Goal: Connect with others: Connect with others

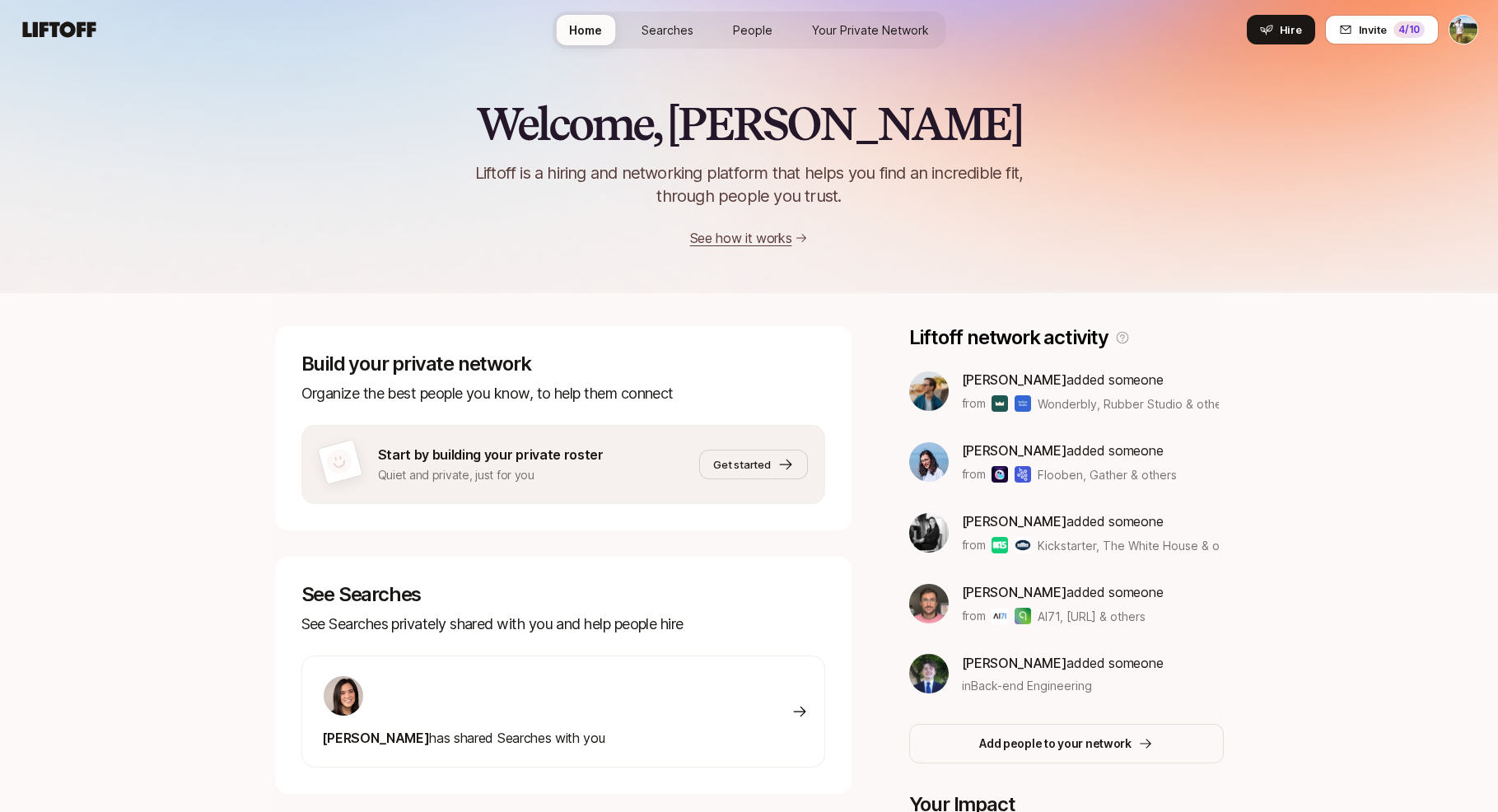
click at [758, 24] on span "People" at bounding box center [753, 29] width 40 height 17
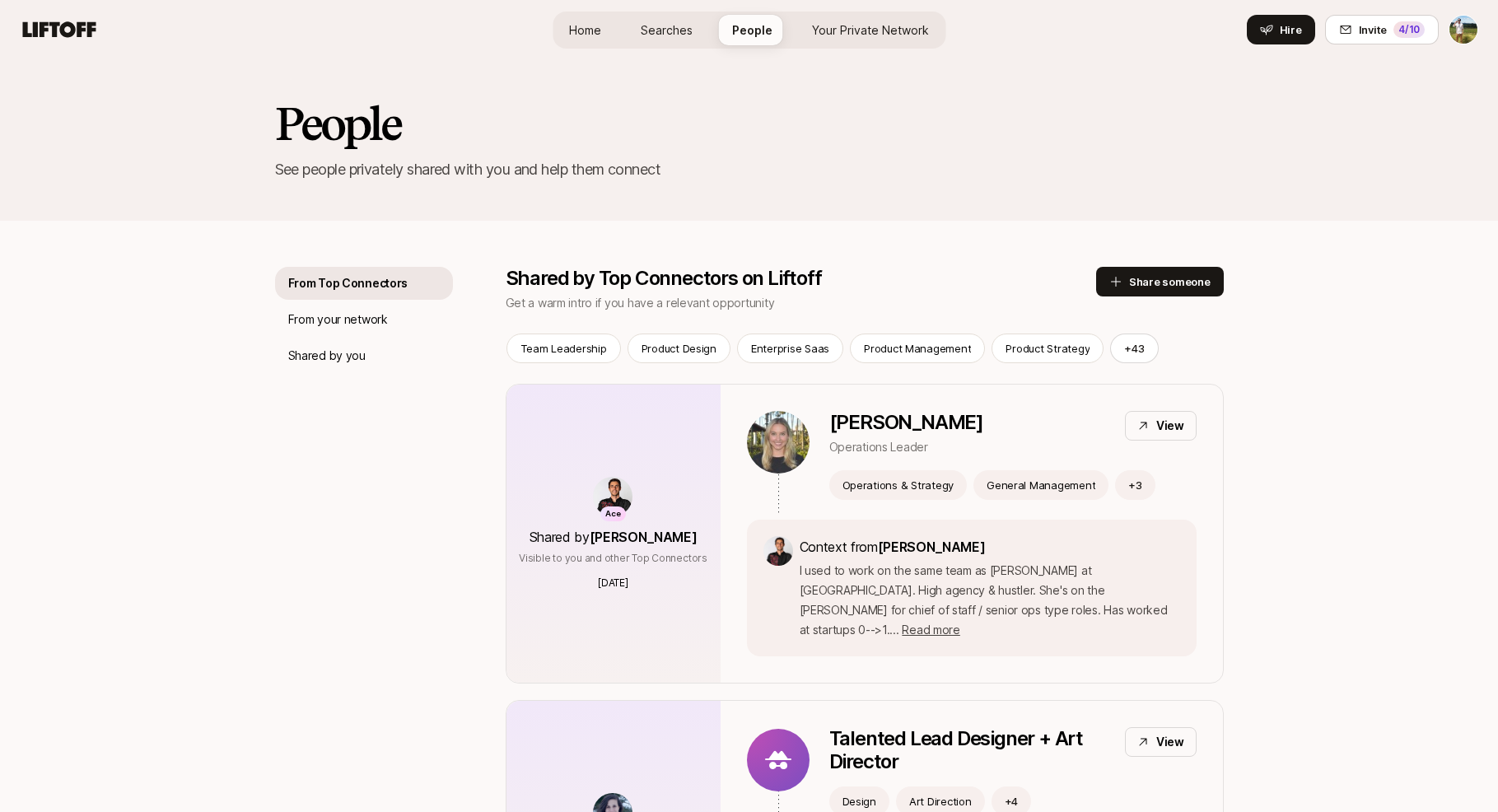
scroll to position [-1, 0]
click at [886, 34] on span "Your Private Network" at bounding box center [870, 29] width 117 height 17
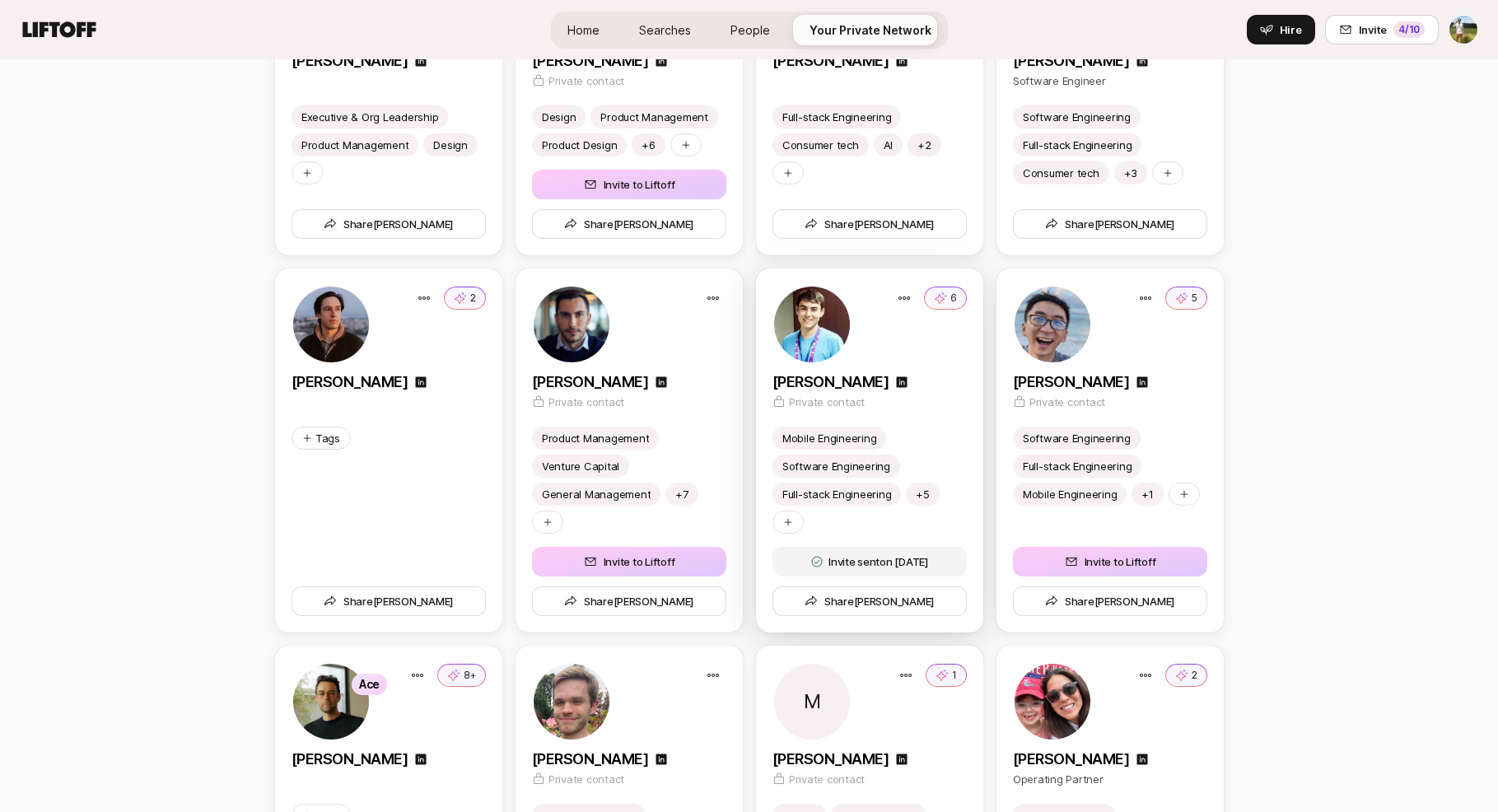
scroll to position [4292, 0]
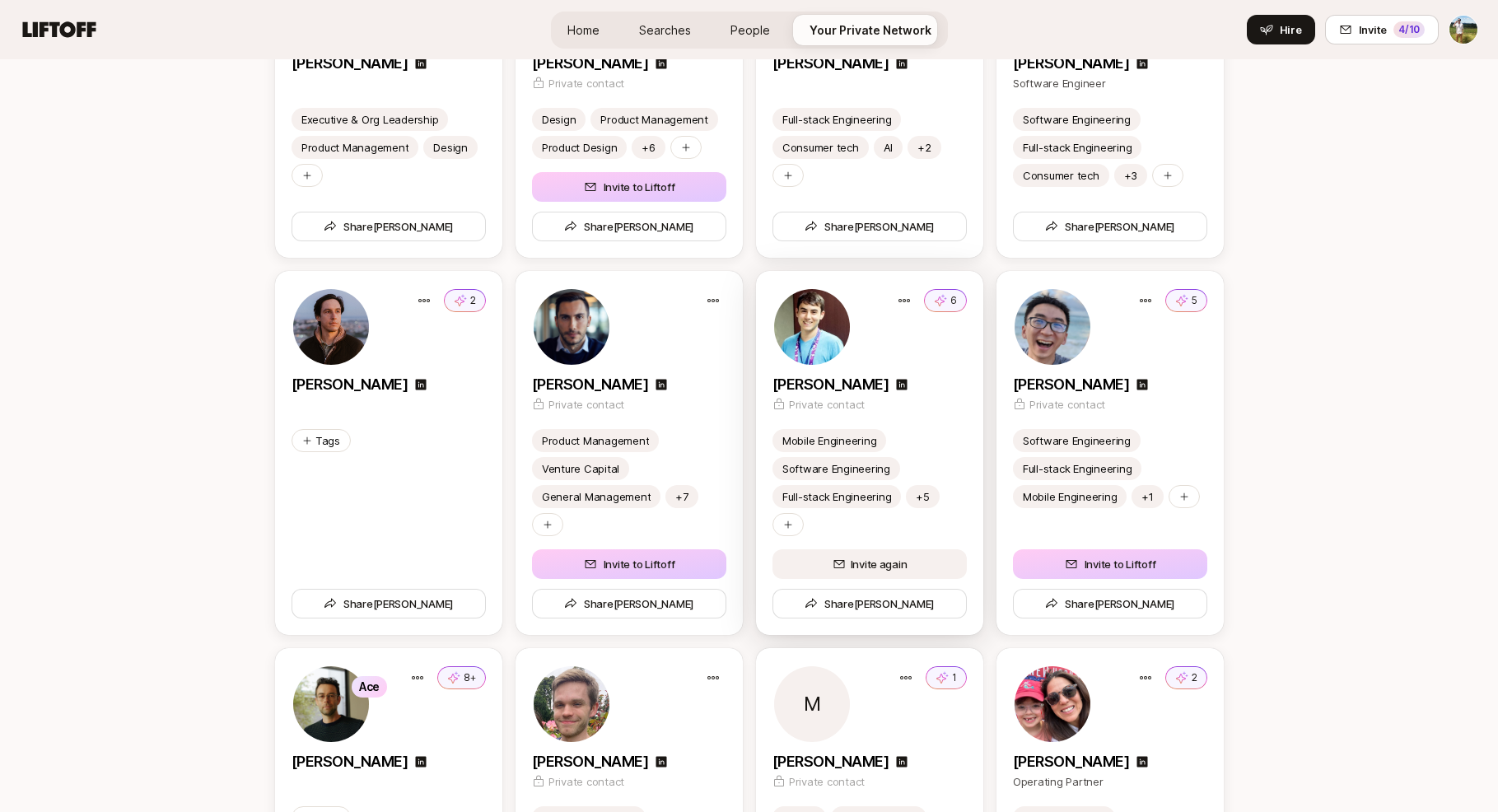
click at [855, 562] on span "Invite again" at bounding box center [869, 564] width 119 height 16
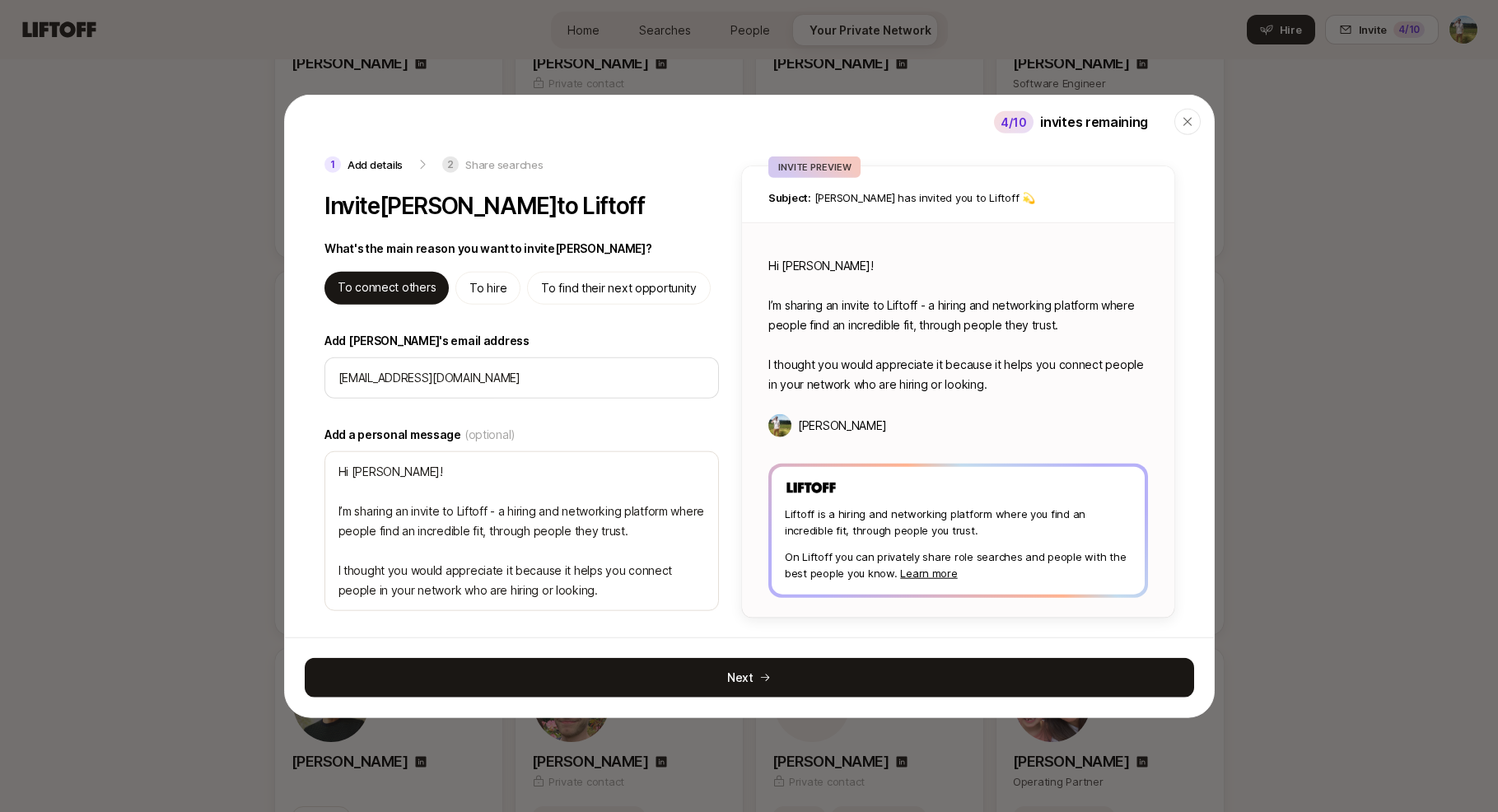
type textarea "x"
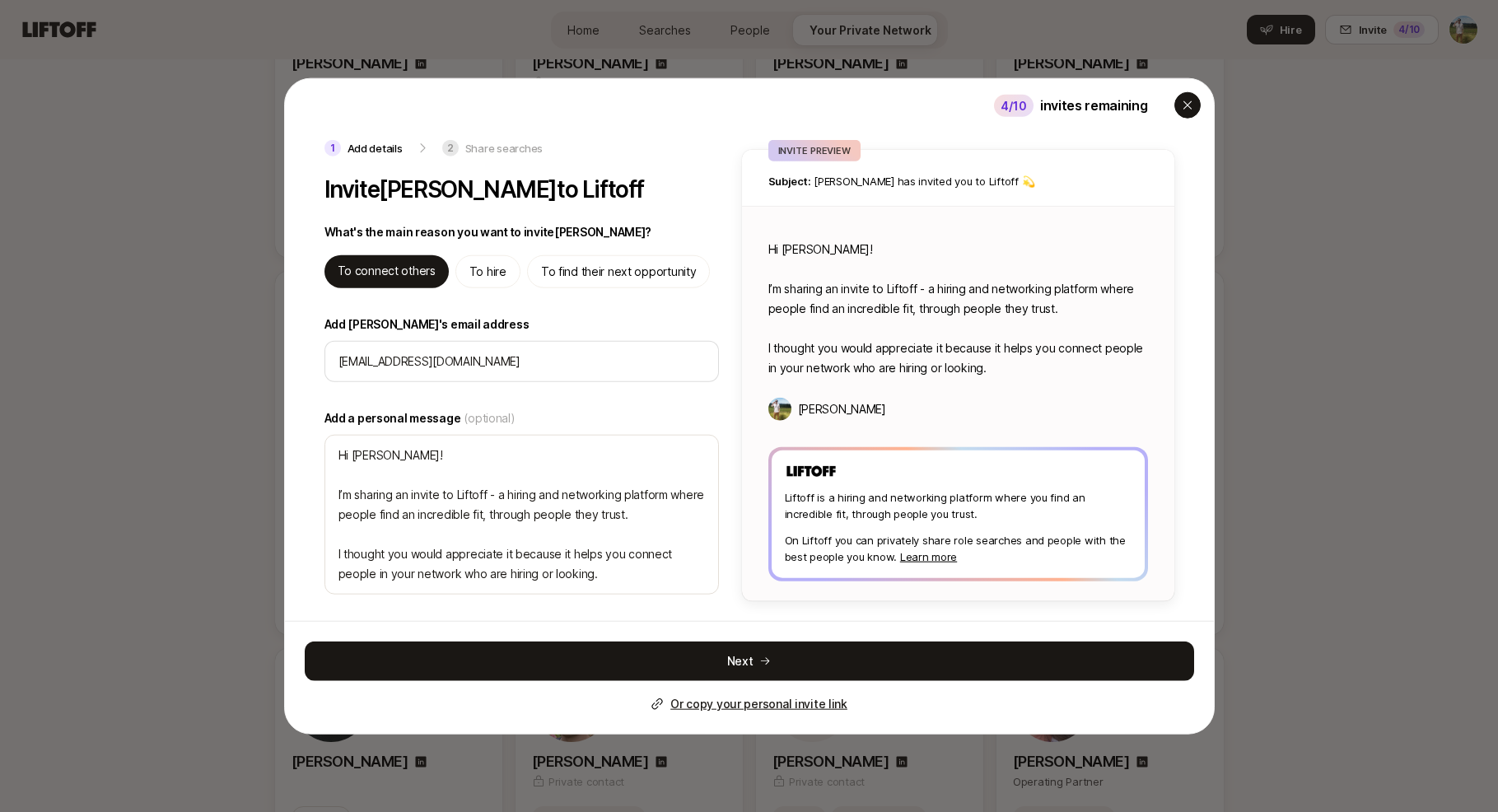
click at [1181, 106] on icon "button" at bounding box center [1187, 105] width 13 height 13
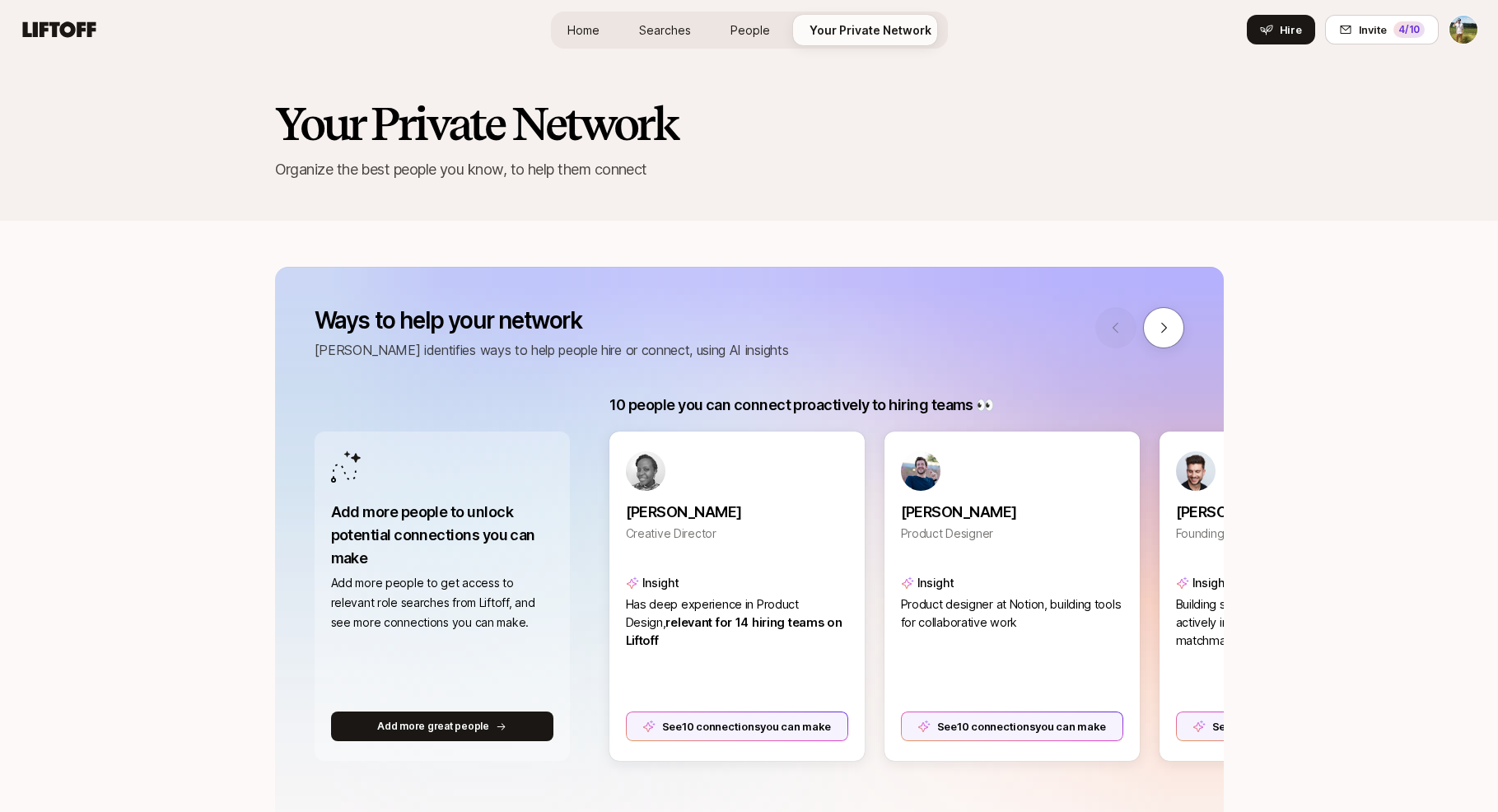
scroll to position [-16, 0]
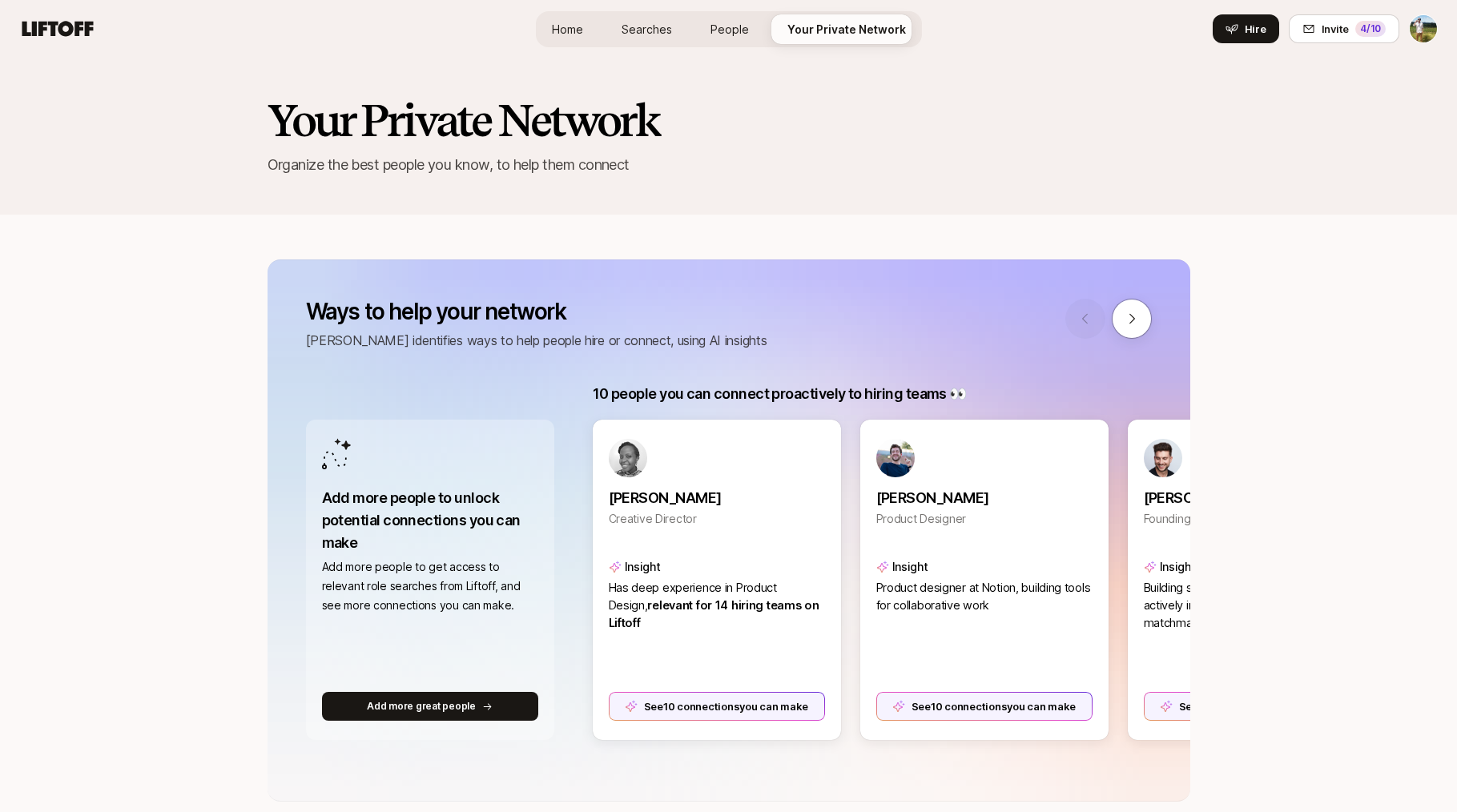
click at [560, 30] on span "Home" at bounding box center [567, 28] width 31 height 17
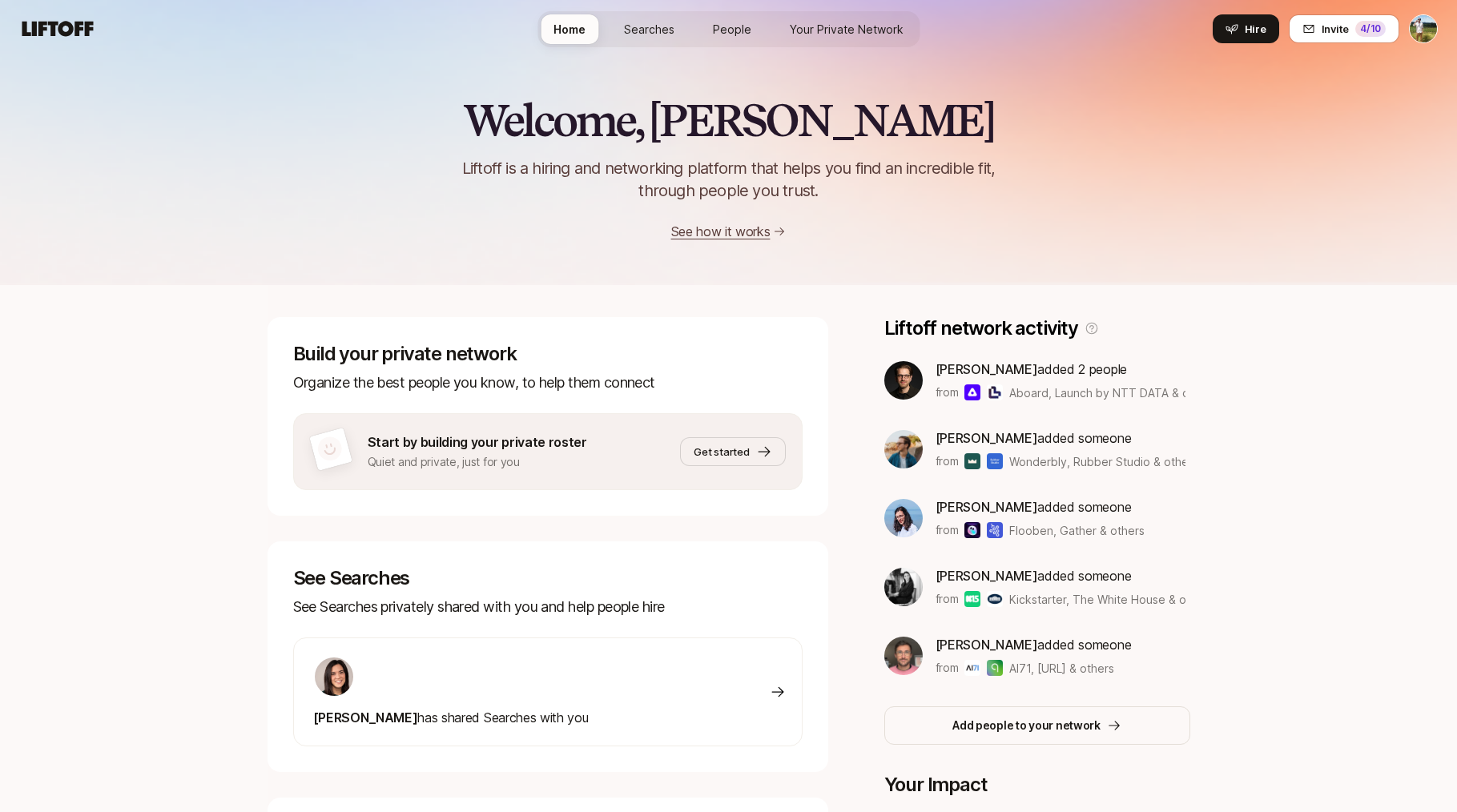
scroll to position [-1, 0]
click at [1397, 29] on button "Invite 4 /10" at bounding box center [1344, 29] width 111 height 29
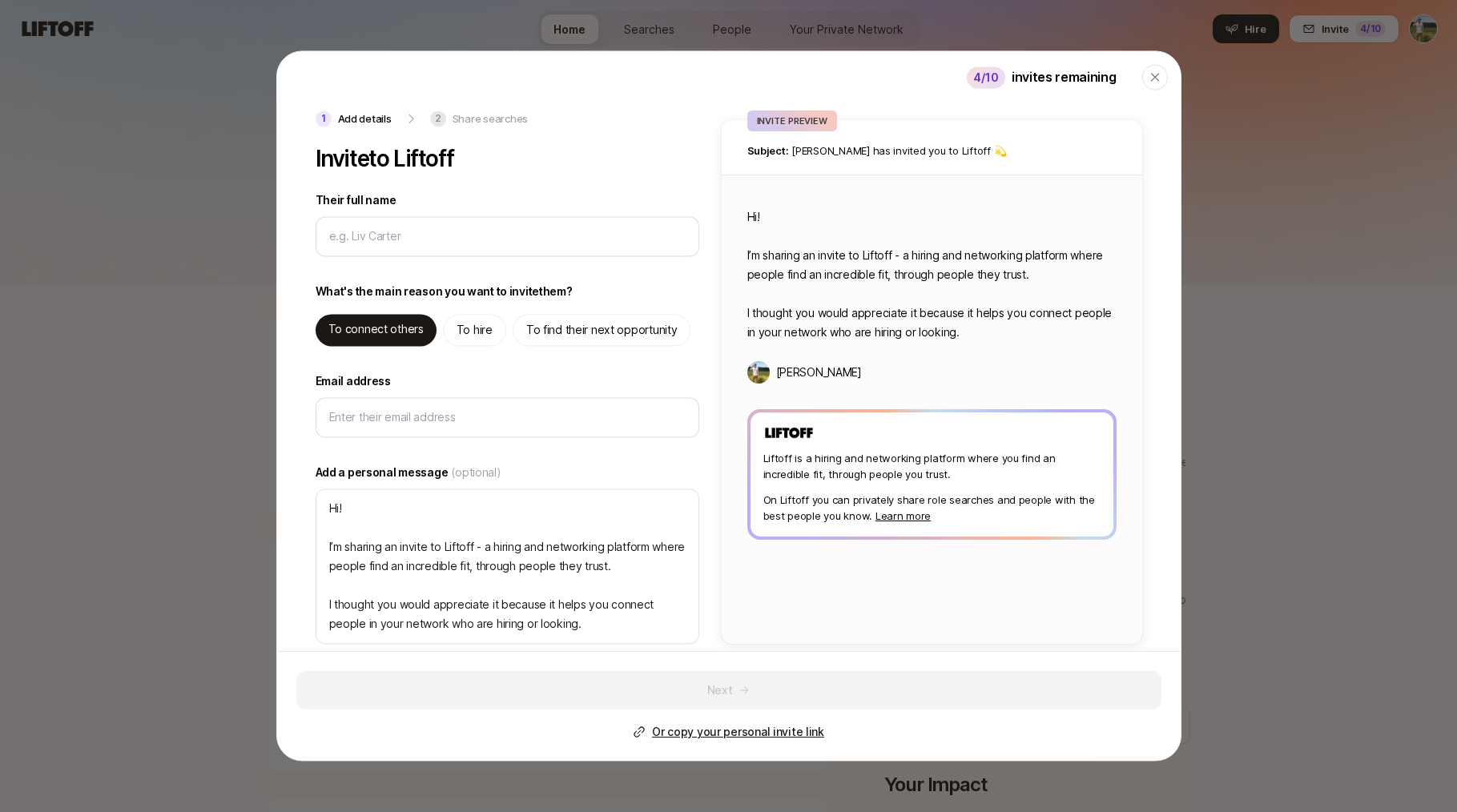
scroll to position [258, 0]
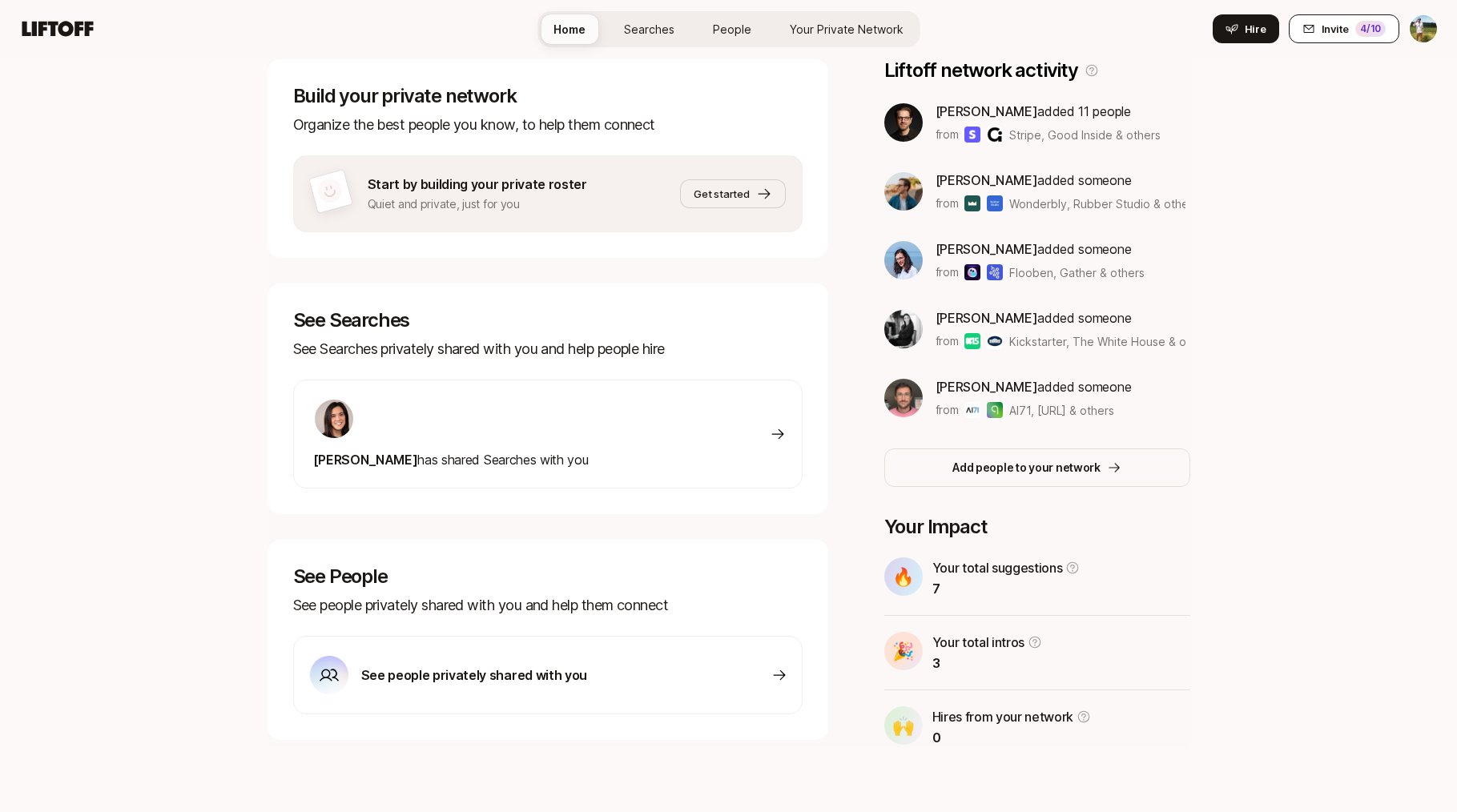
click at [1341, 29] on span "Invite" at bounding box center [1335, 28] width 27 height 16
type textarea "x"
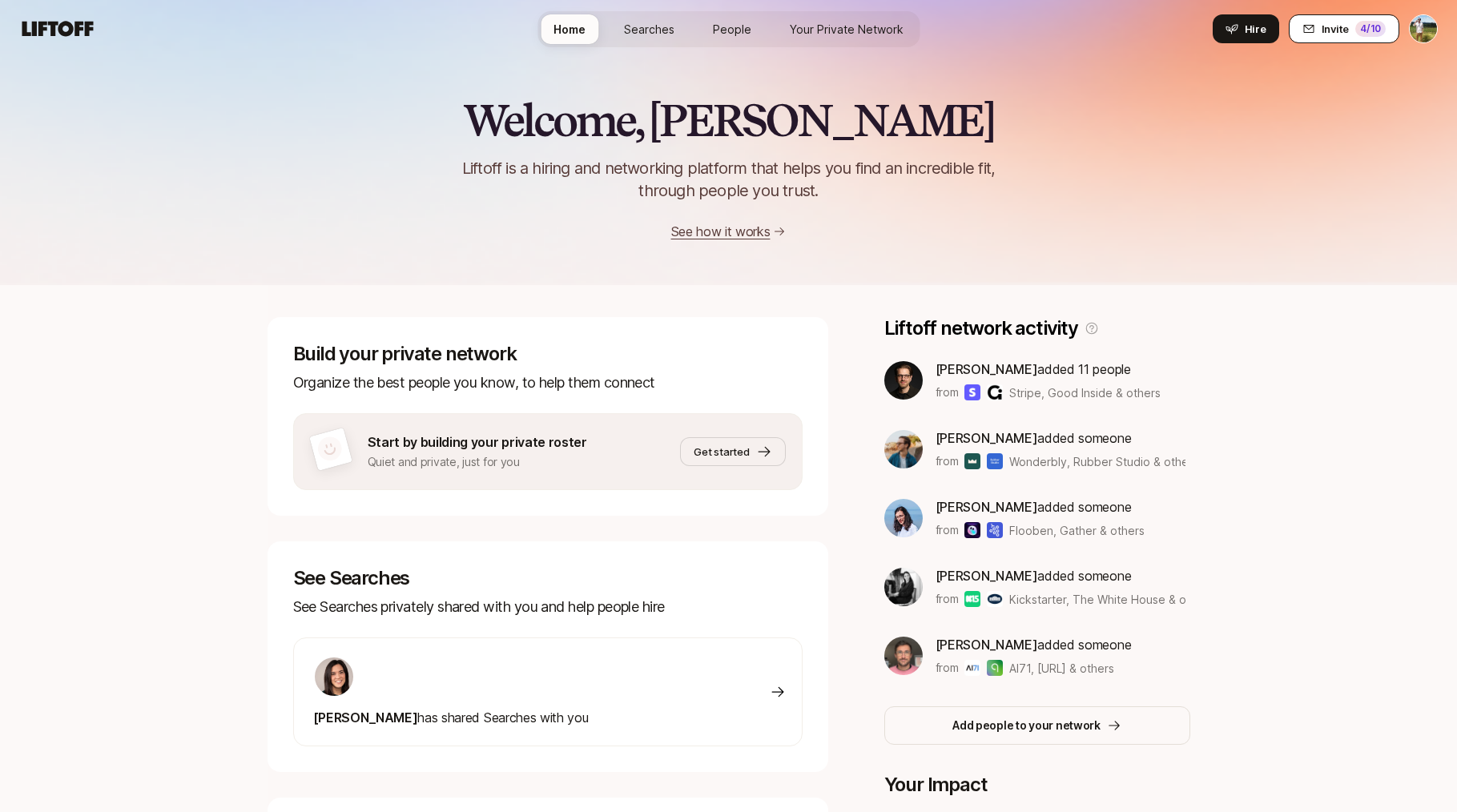
click at [1345, 28] on span "Invite" at bounding box center [1335, 28] width 27 height 16
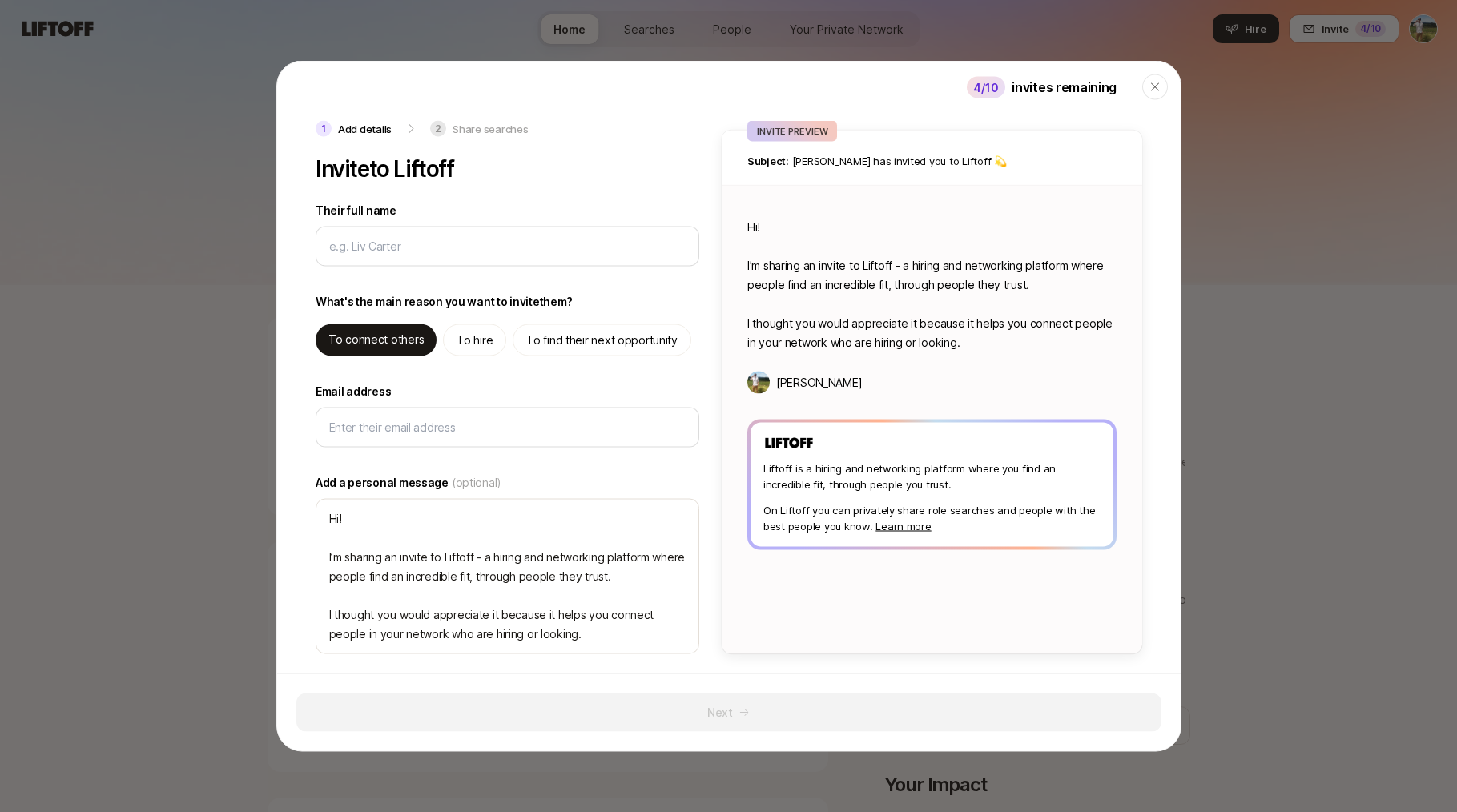
type textarea "x"
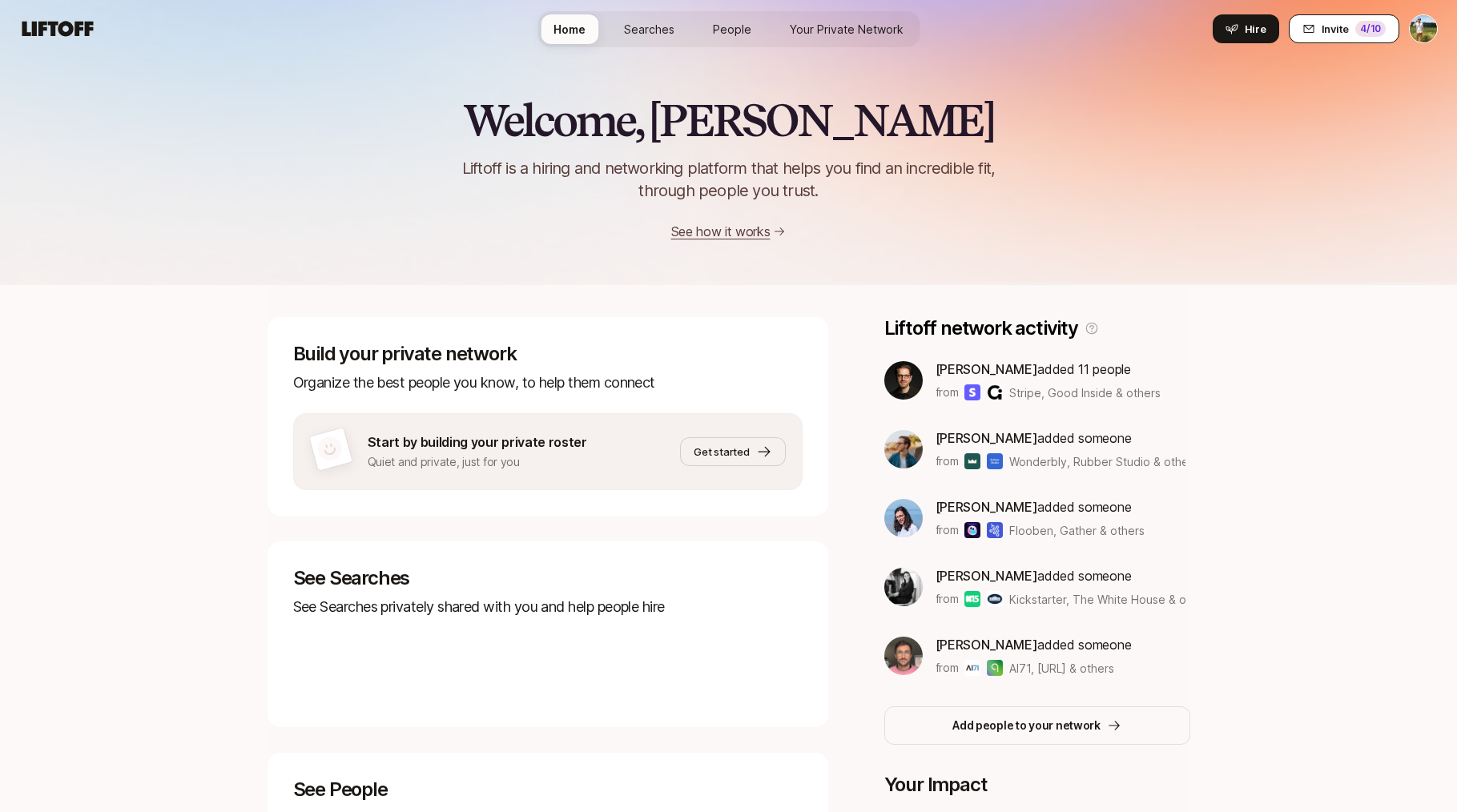
click at [1349, 33] on button "Invite 4 /10" at bounding box center [1344, 29] width 111 height 29
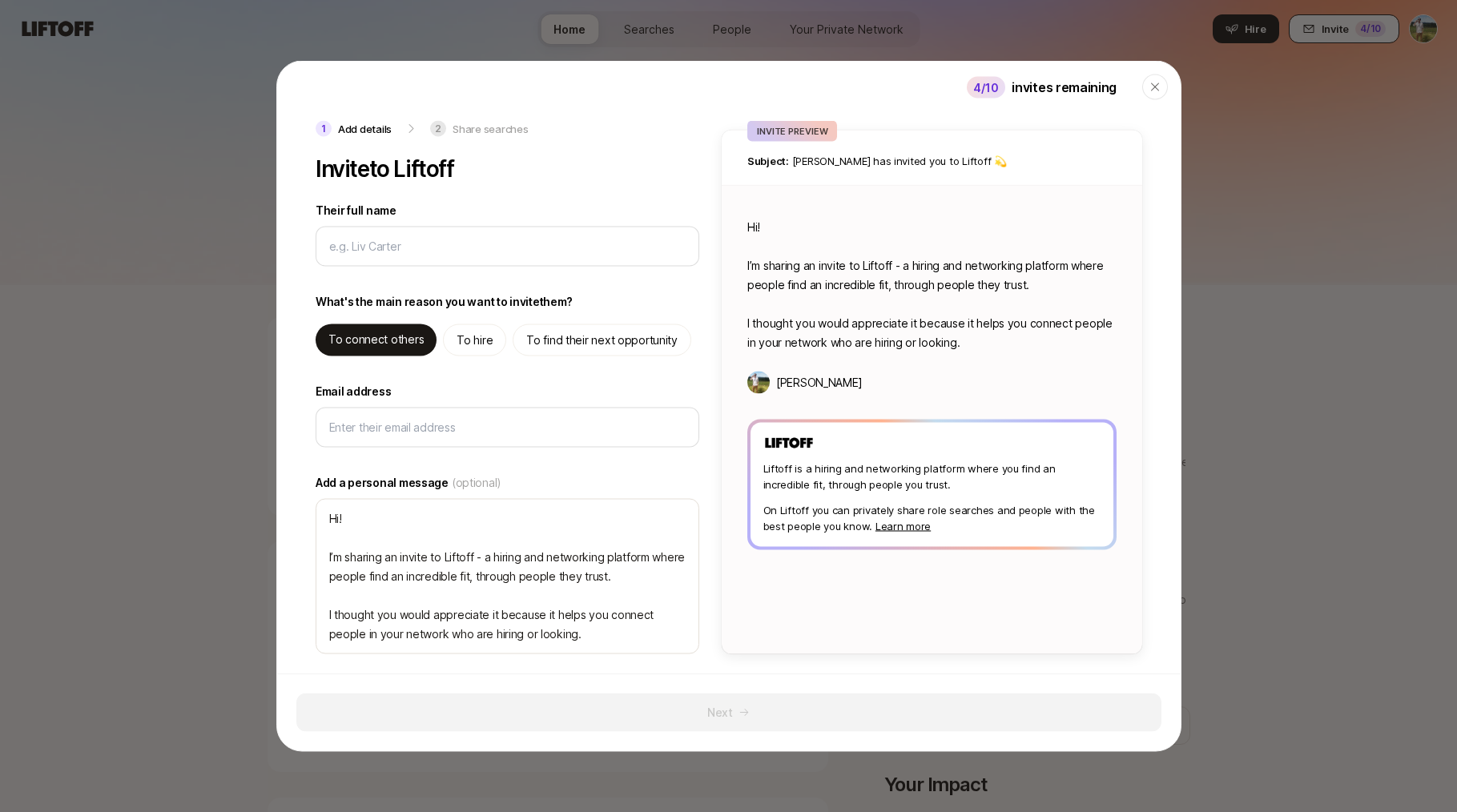
type textarea "x"
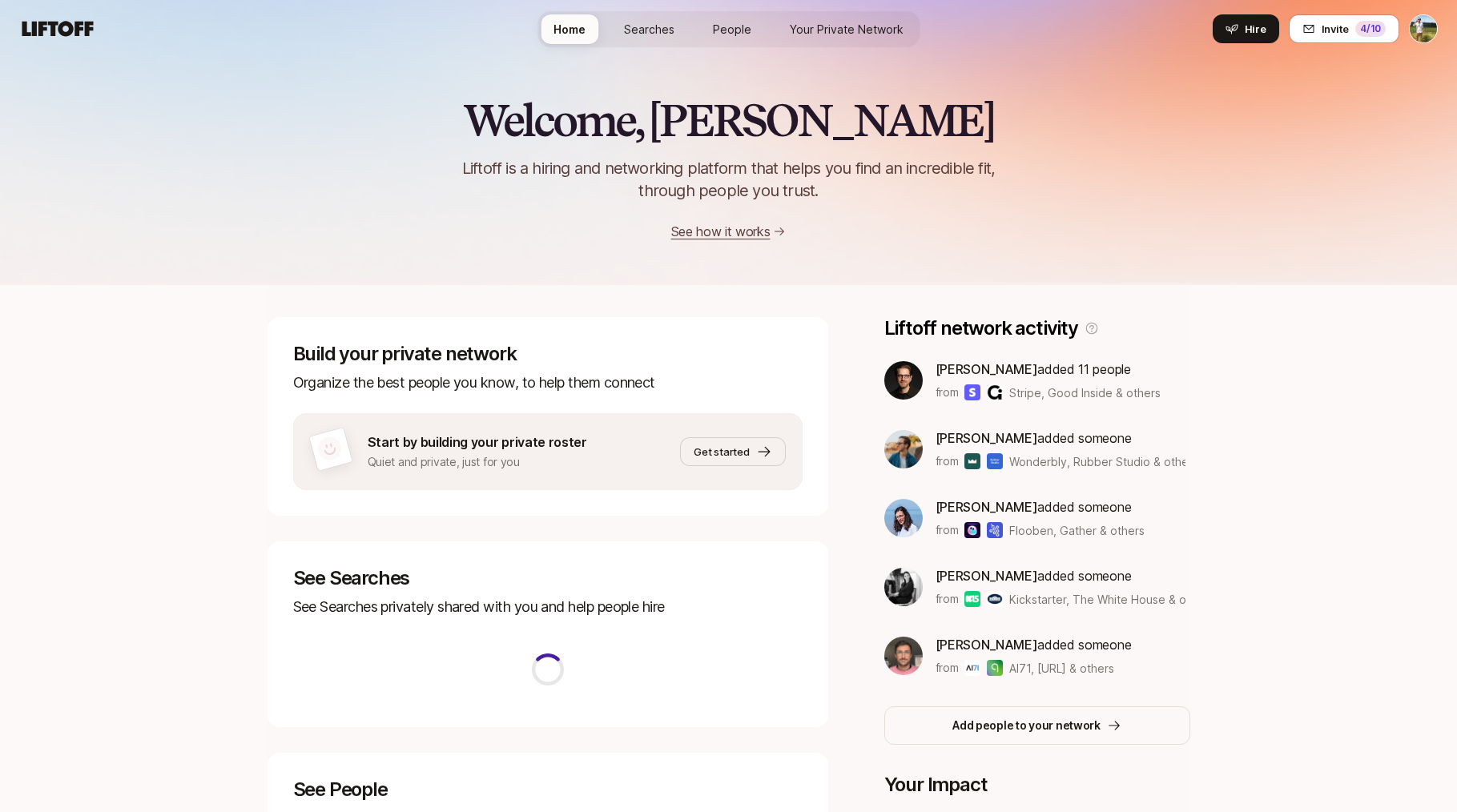
click at [1349, 33] on button "Invite 4 /10" at bounding box center [1344, 29] width 111 height 29
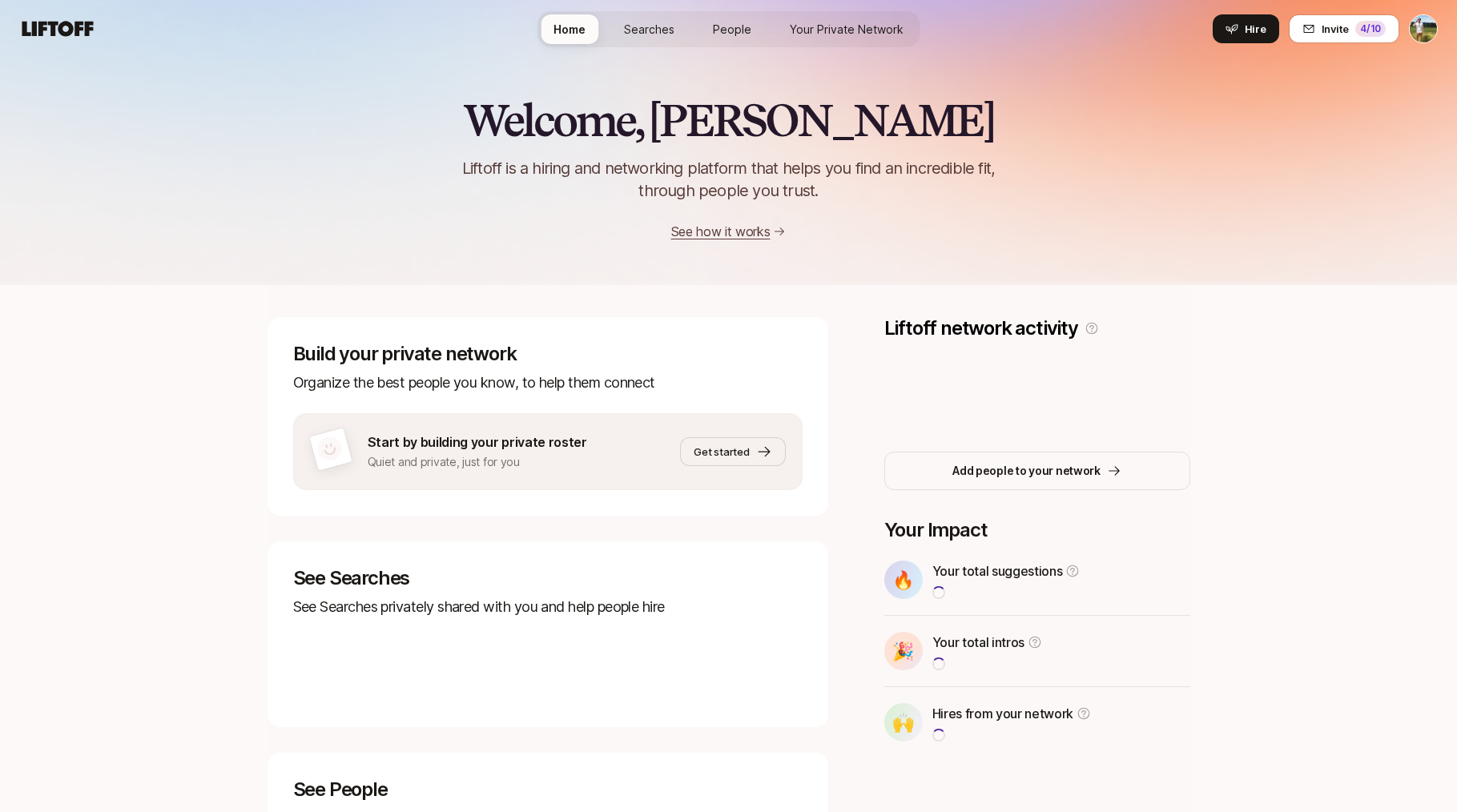
click at [1349, 33] on button "Invite 4 /10" at bounding box center [1344, 29] width 111 height 29
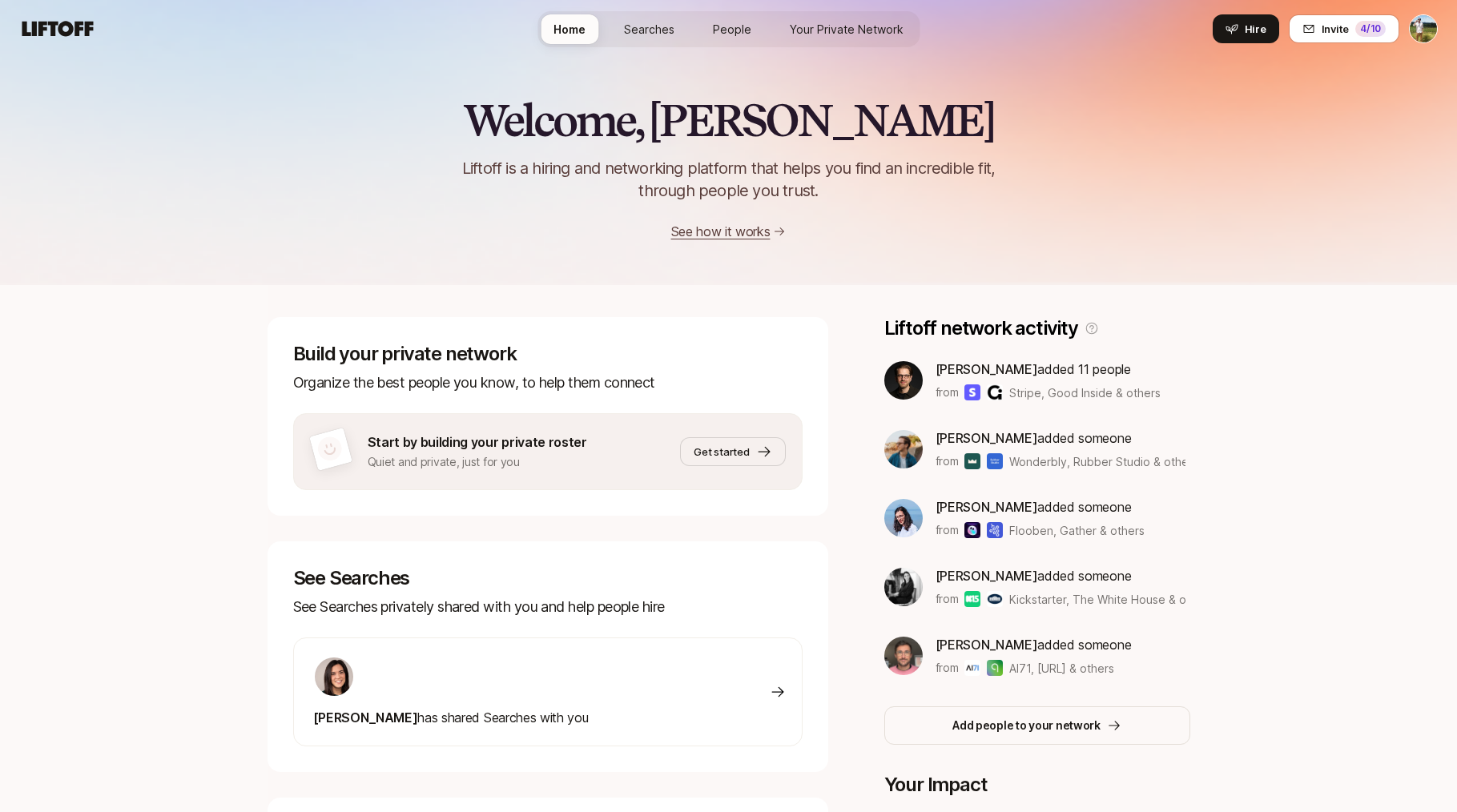
click at [1349, 33] on button "Invite 4 /10" at bounding box center [1344, 29] width 111 height 29
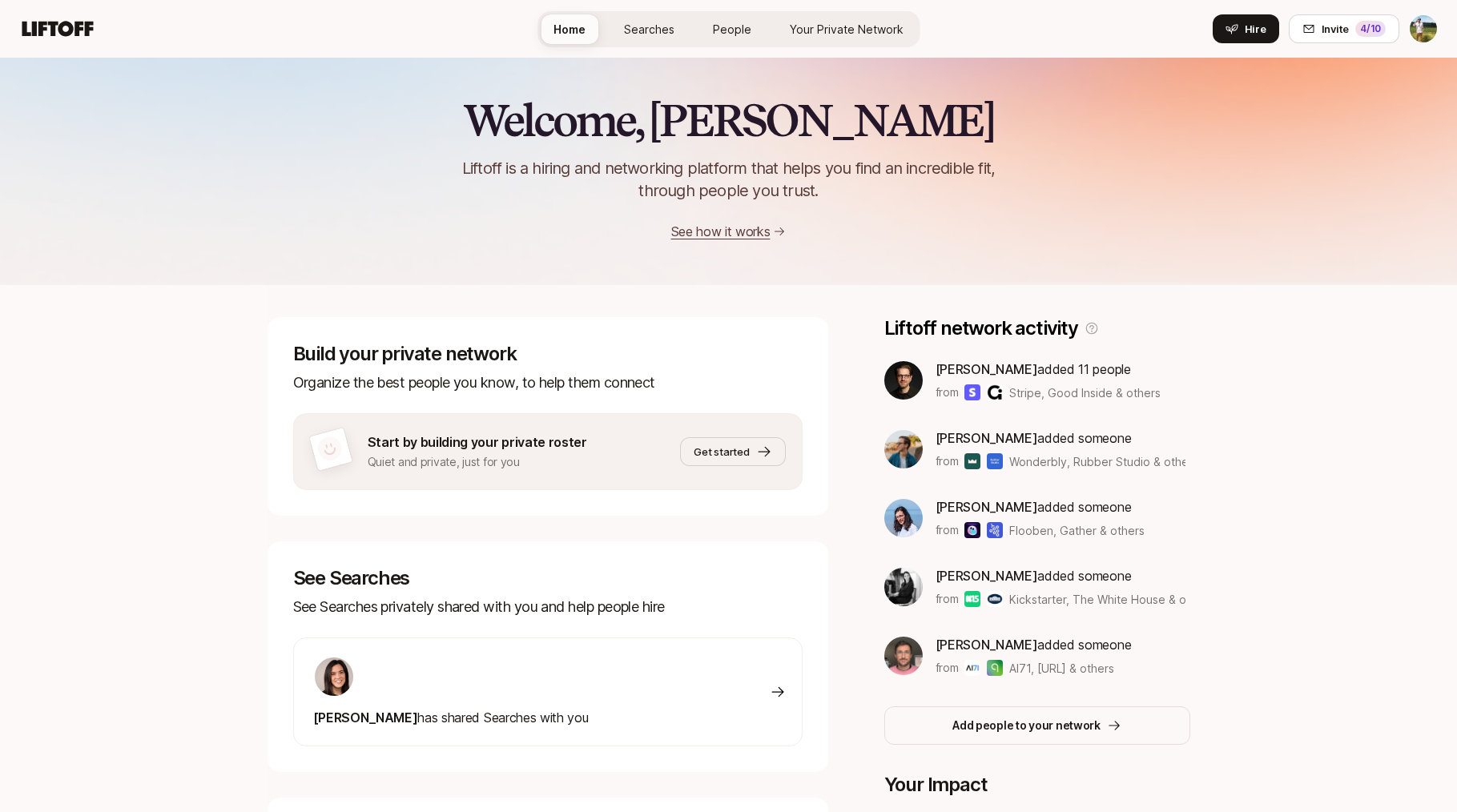
scroll to position [258, 0]
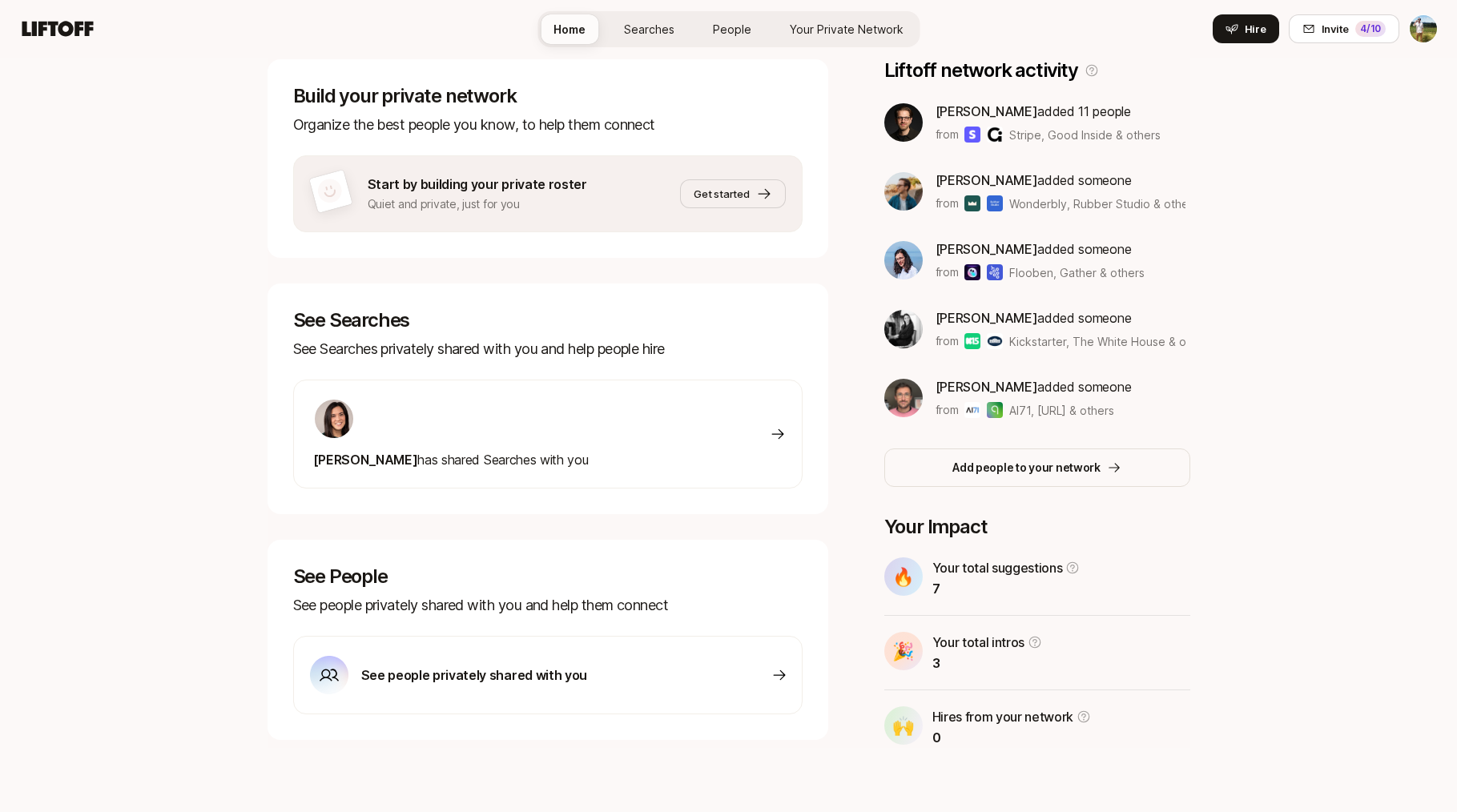
click at [1349, 33] on button "Invite 4 /10" at bounding box center [1344, 29] width 111 height 29
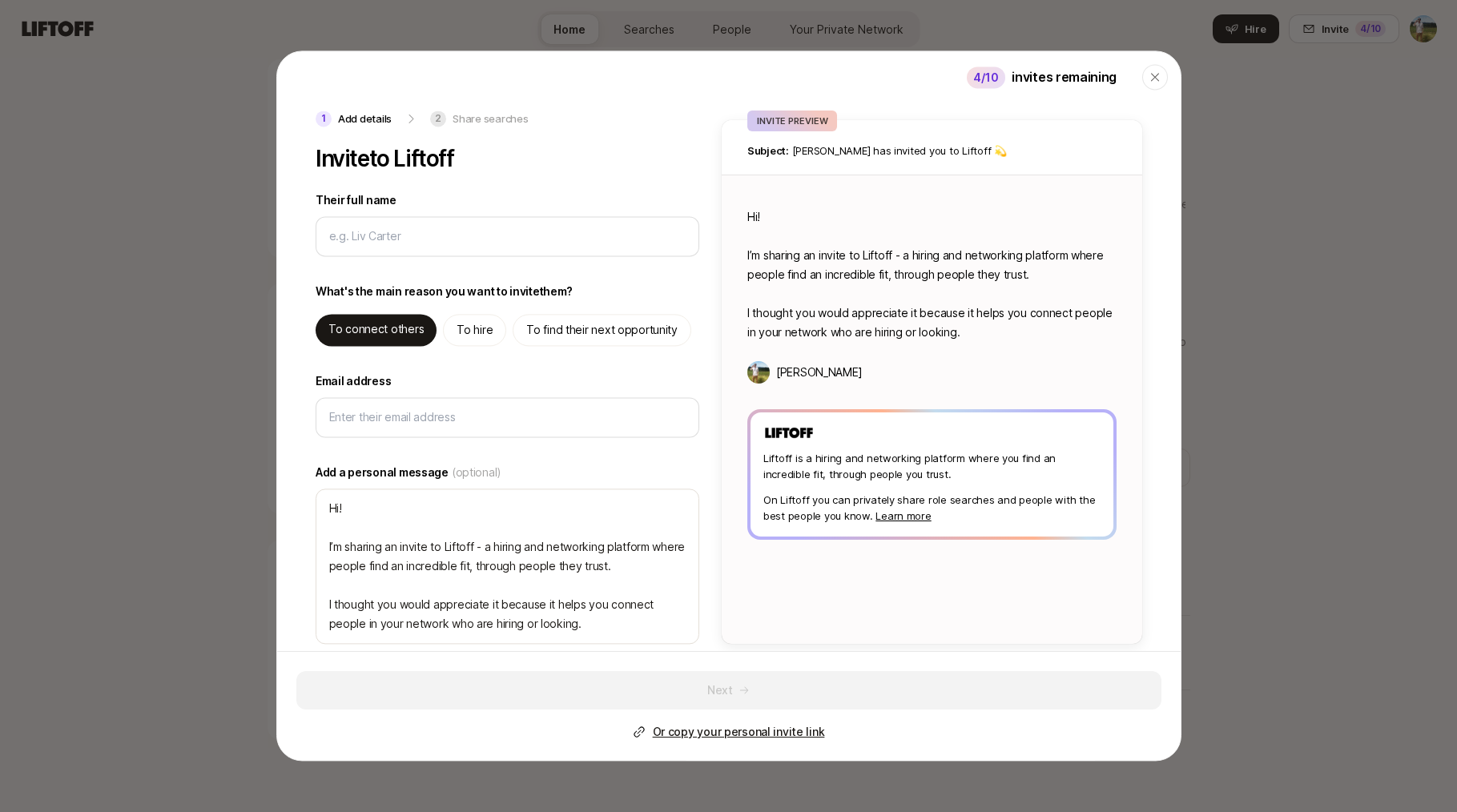
type textarea "x"
